Goal: Task Accomplishment & Management: Complete application form

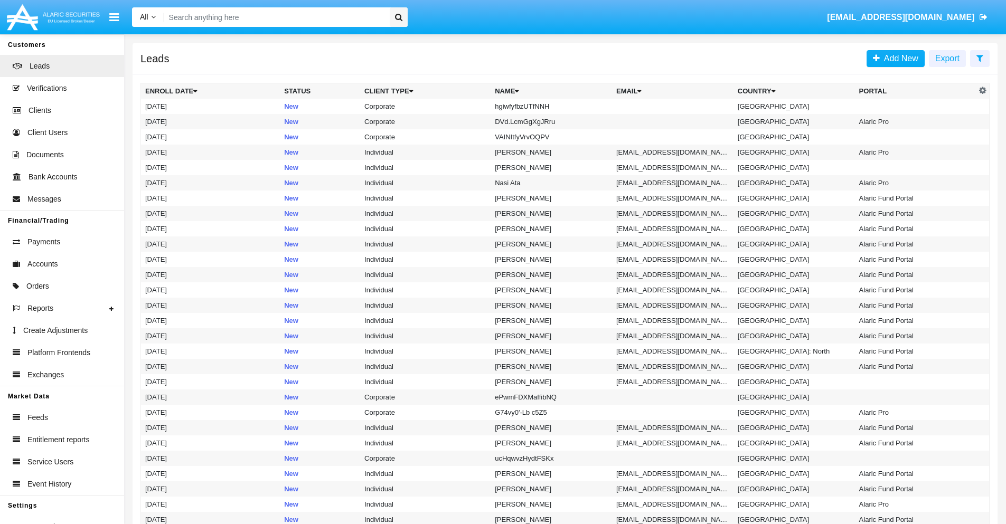
click at [979, 58] on icon at bounding box center [979, 58] width 7 height 8
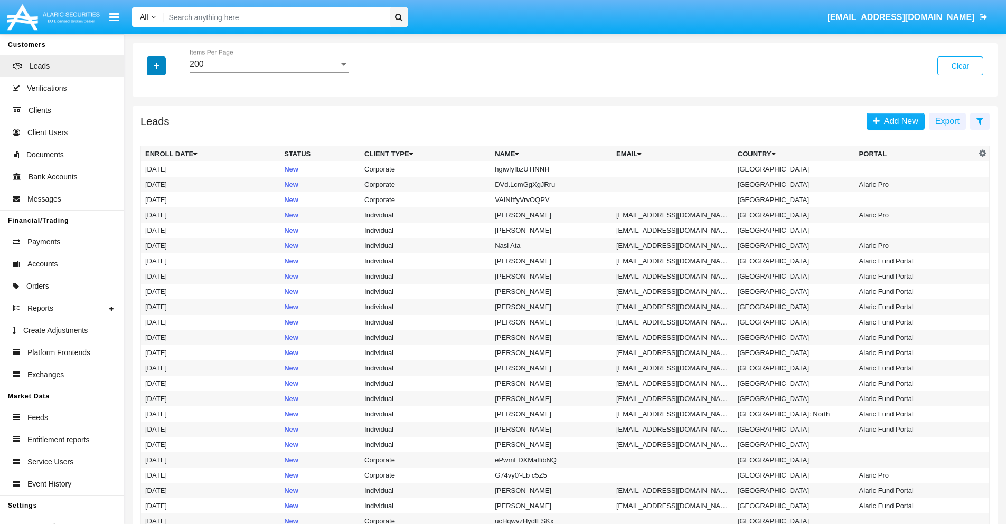
click at [156, 65] on icon "button" at bounding box center [157, 65] width 6 height 7
click at [165, 118] on span "Name" at bounding box center [165, 118] width 23 height 13
click at [145, 122] on input "Name" at bounding box center [145, 122] width 1 height 1
checkbox input "true"
click at [156, 65] on icon "button" at bounding box center [157, 65] width 6 height 7
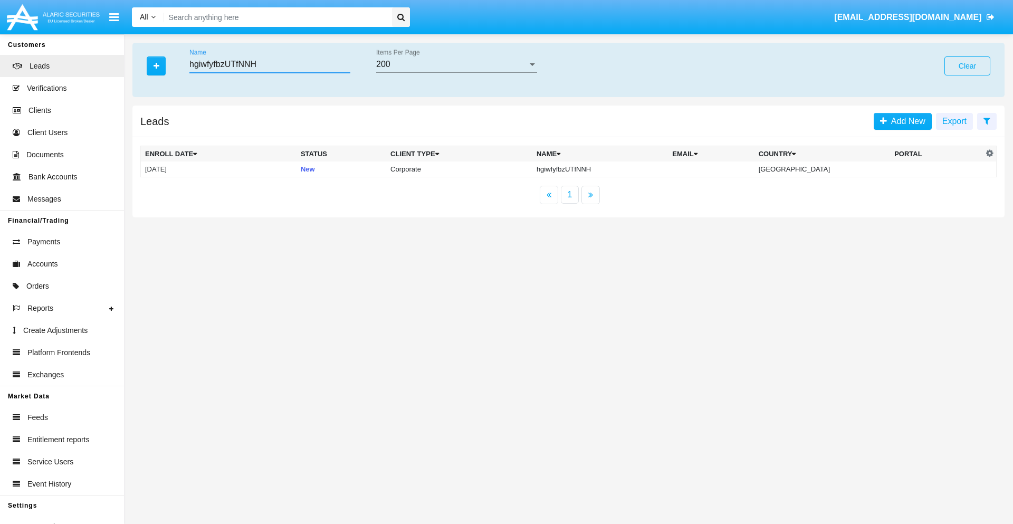
type input "hgiwfyfbzUTfNNH"
click at [602, 169] on td "hgiwfyfbzUTfNNH" at bounding box center [601, 170] width 136 height 16
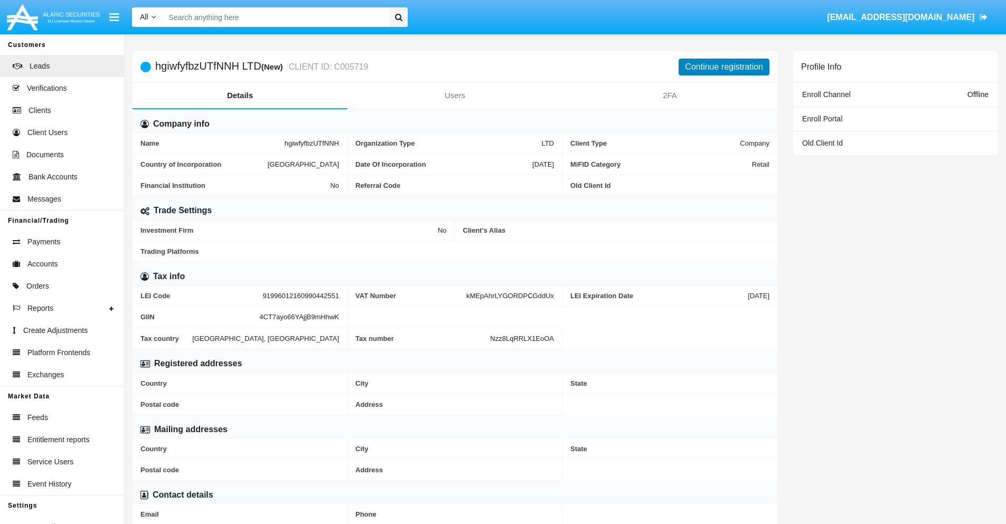
click at [724, 67] on button "Continue registration" at bounding box center [723, 67] width 91 height 17
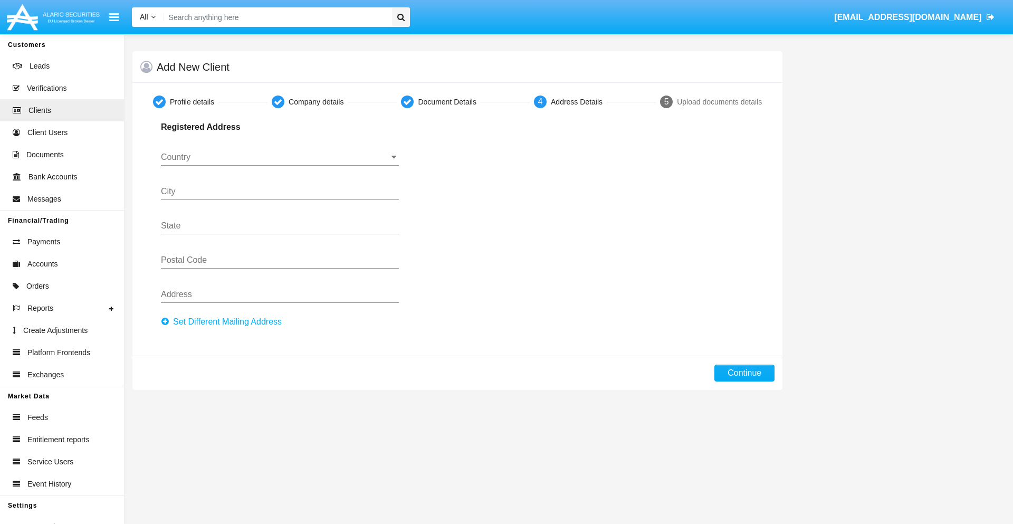
click at [224, 322] on button "Set Different Mailing Address" at bounding box center [224, 322] width 127 height 17
click at [745, 373] on button "Continue" at bounding box center [745, 373] width 60 height 17
click at [204, 320] on button "Add mailing address" at bounding box center [203, 321] width 84 height 14
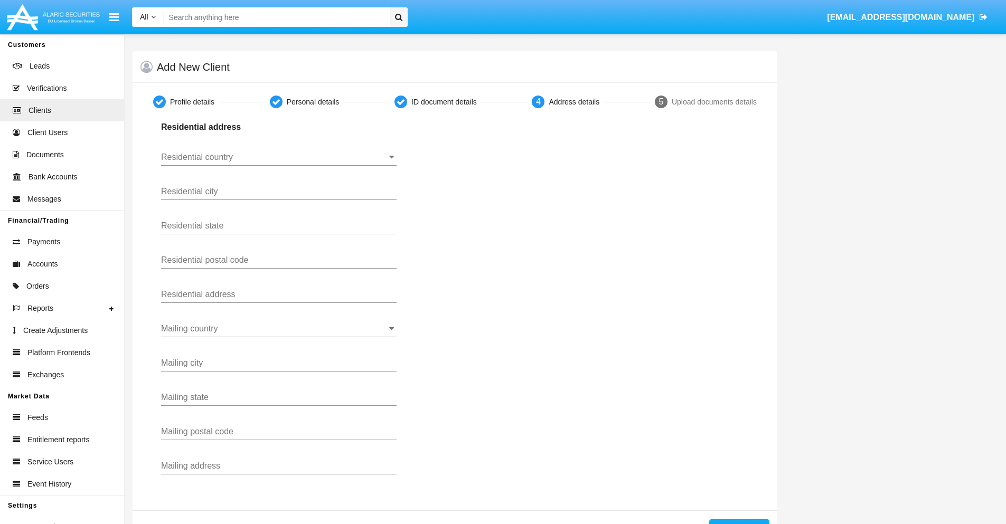
scroll to position [37, 0]
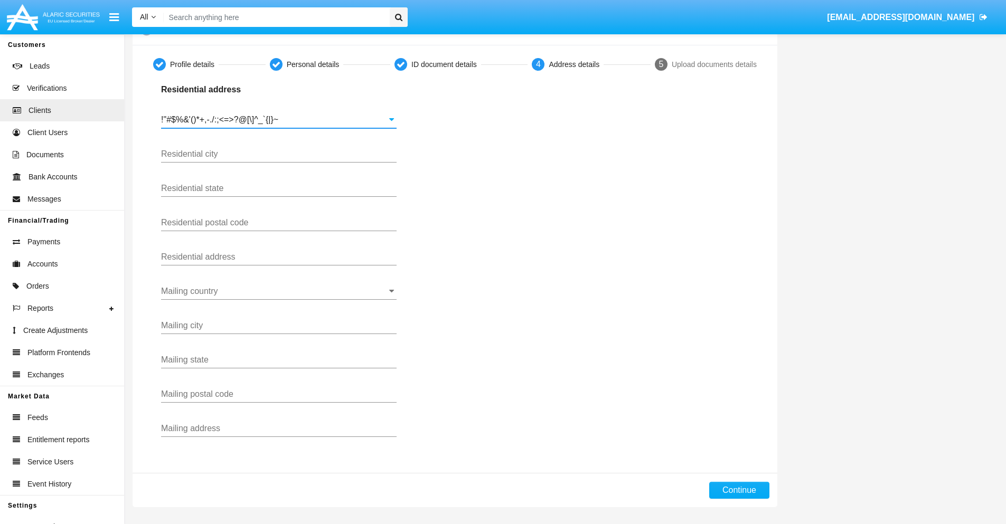
type input "!"#$%&'()*+,-./:;<=>?@[\]^_`{|}~"
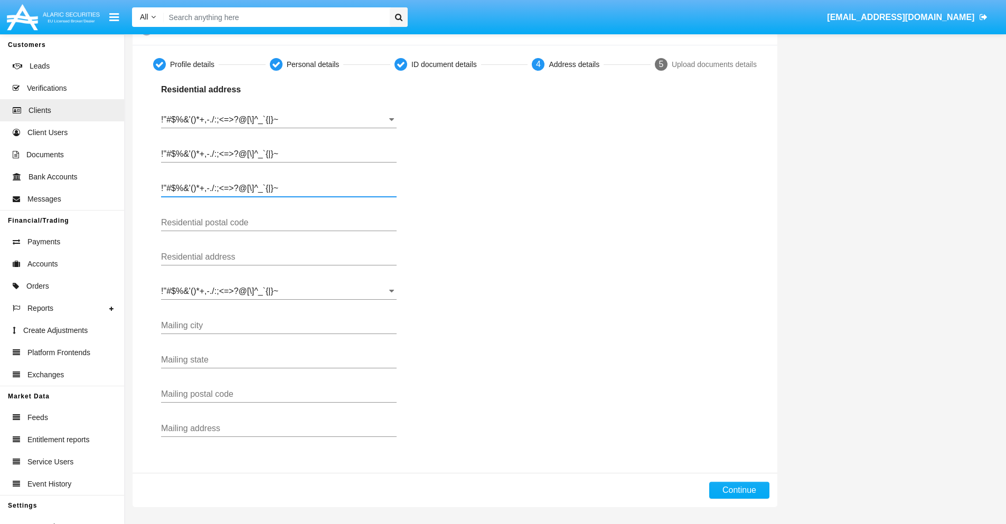
type input "!"#$%&'()*+,-./:;<=>?@[\]^_`{|}~"
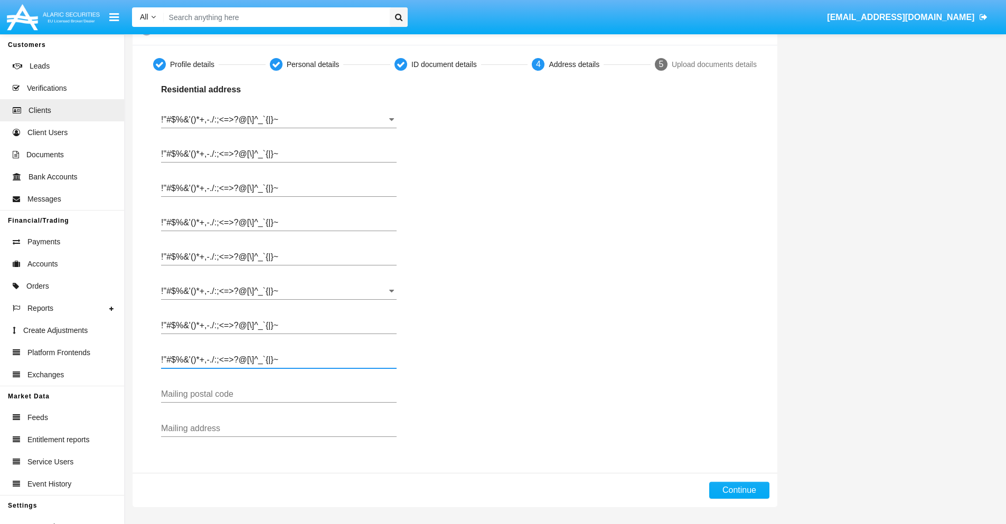
type input "!"#$%&'()*+,-./:;<=>?@[\]^_`{|}~"
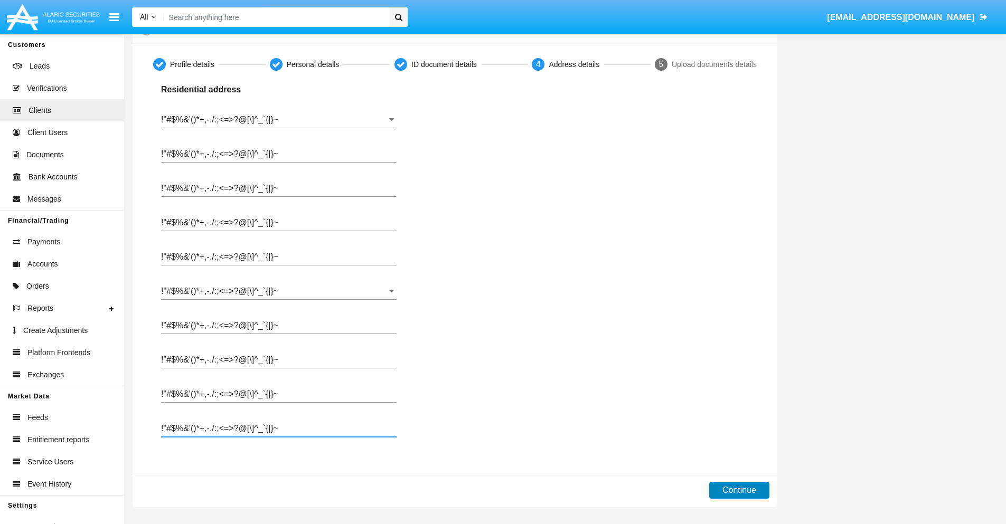
click at [738, 490] on button "Continue" at bounding box center [739, 490] width 60 height 17
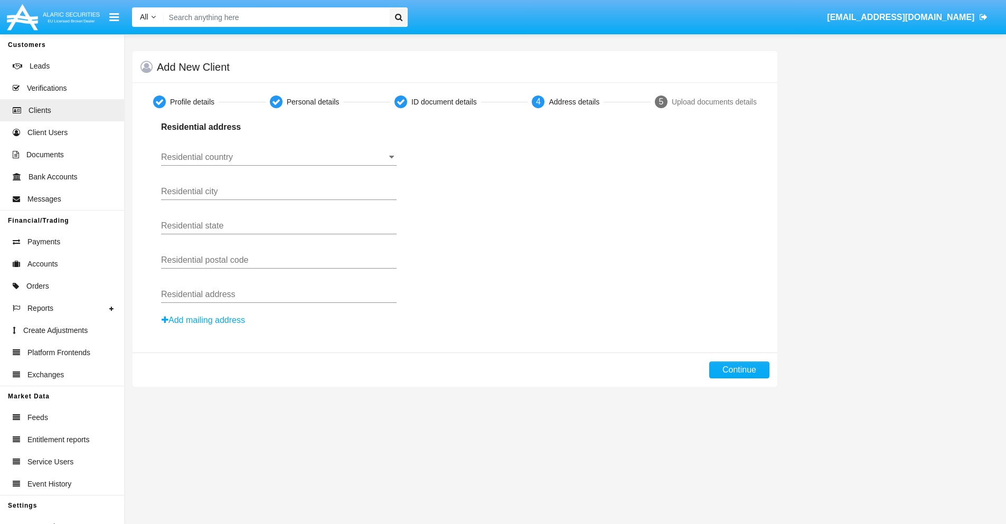
click at [204, 320] on button "Add mailing address" at bounding box center [203, 321] width 84 height 14
